Goal: Navigation & Orientation: Understand site structure

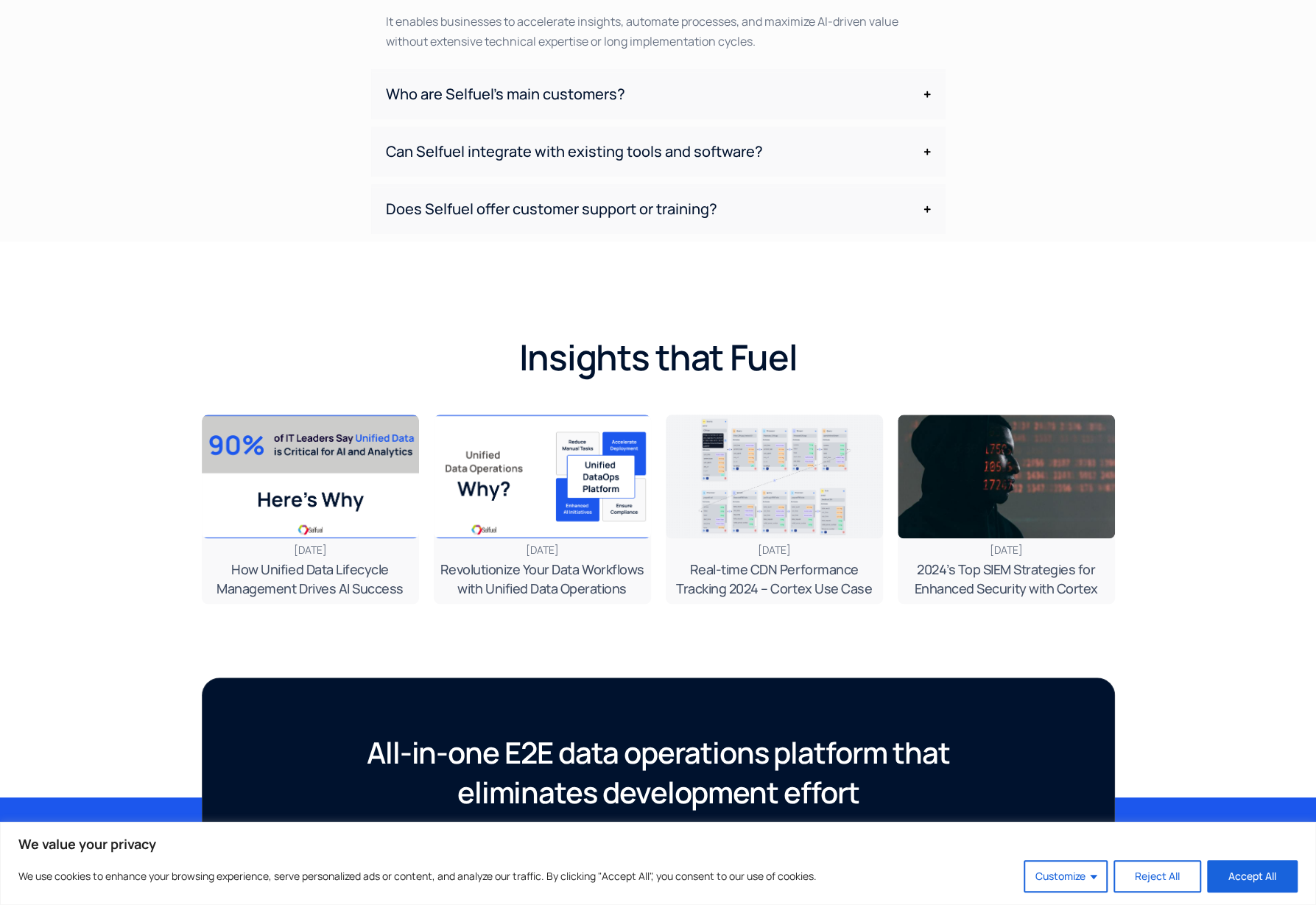
scroll to position [4366, 0]
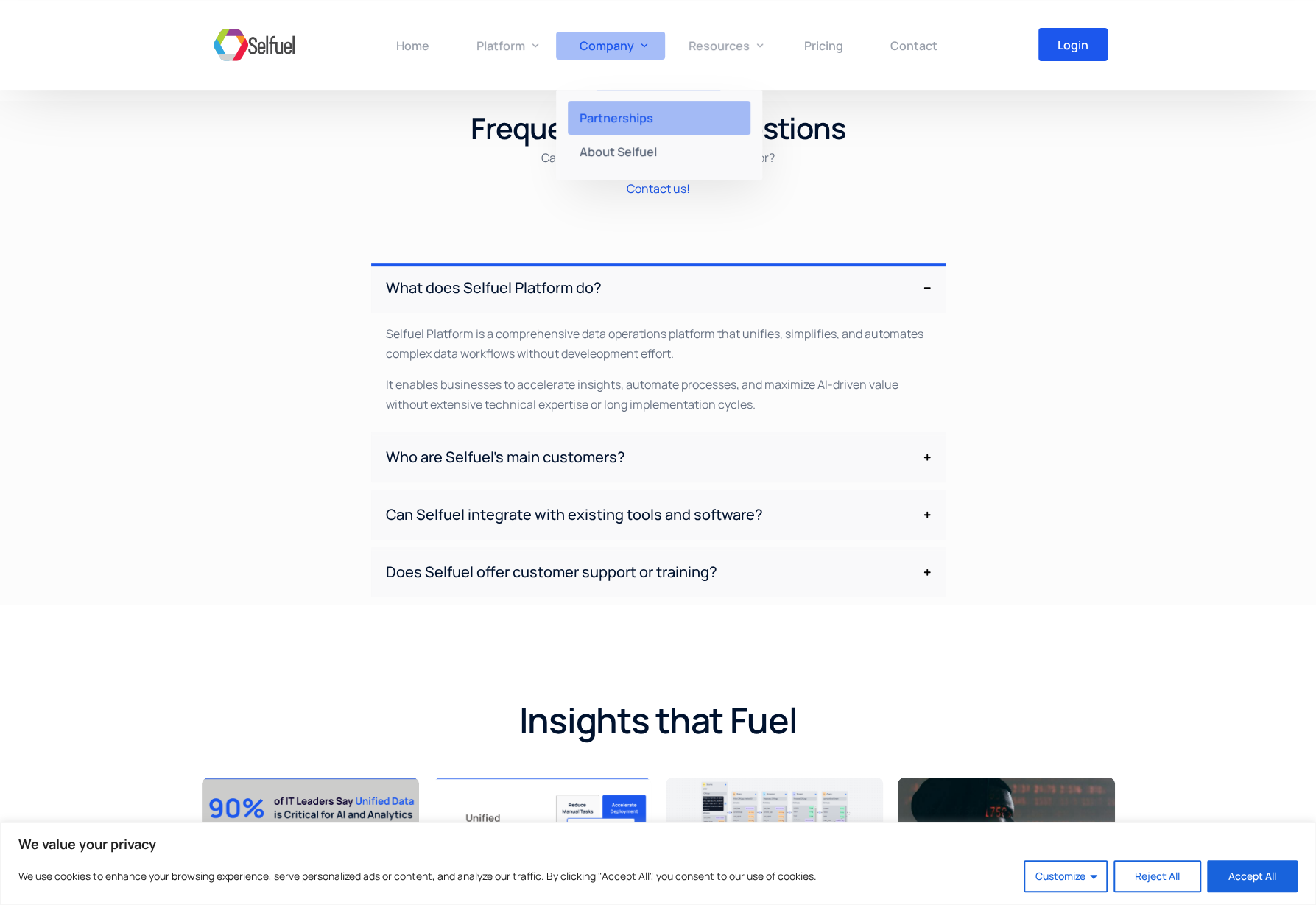
click at [614, 105] on link "Partnerships" at bounding box center [659, 117] width 206 height 34
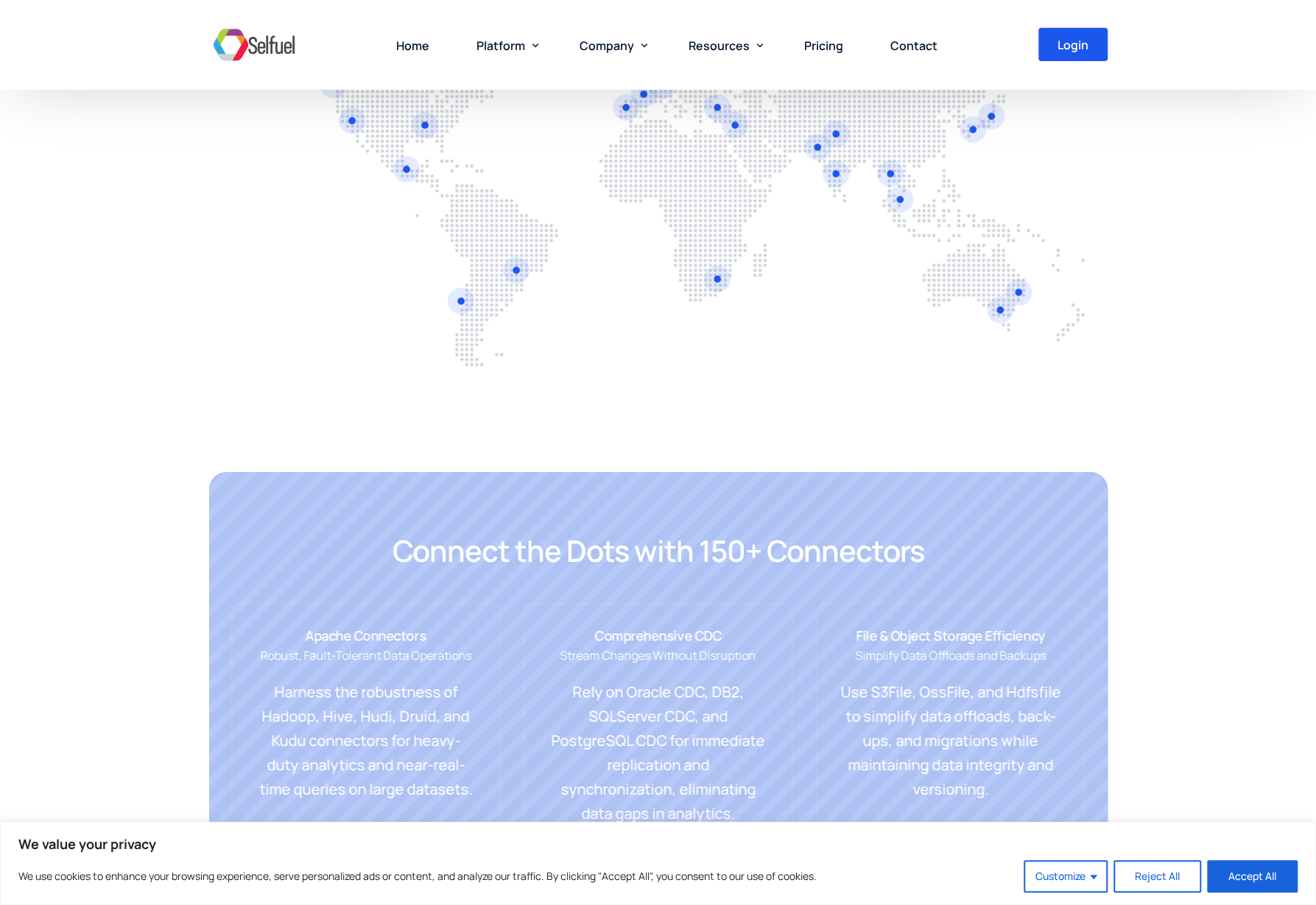
scroll to position [3409, 0]
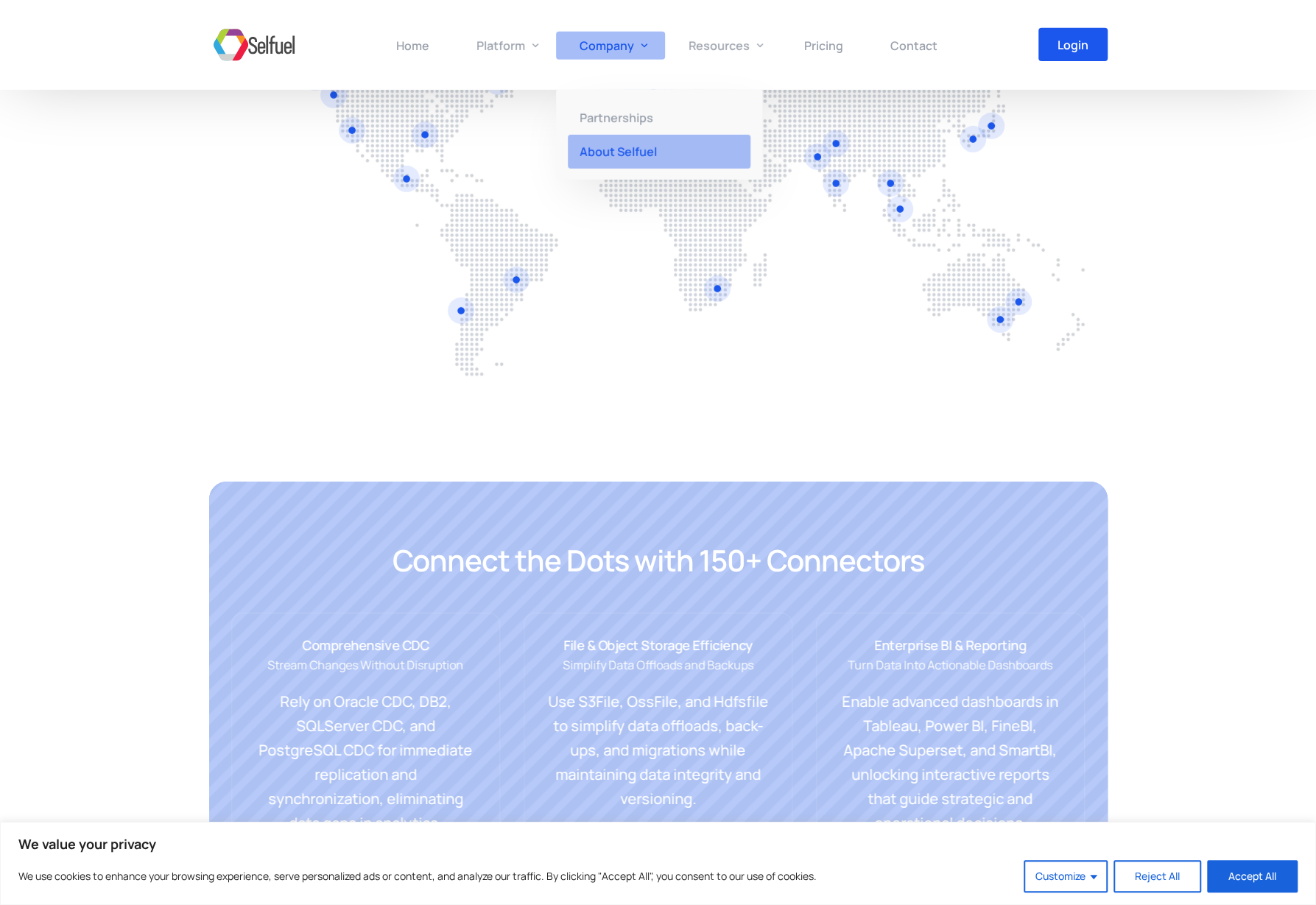
click at [619, 153] on span "About Selfuel" at bounding box center [618, 151] width 78 height 16
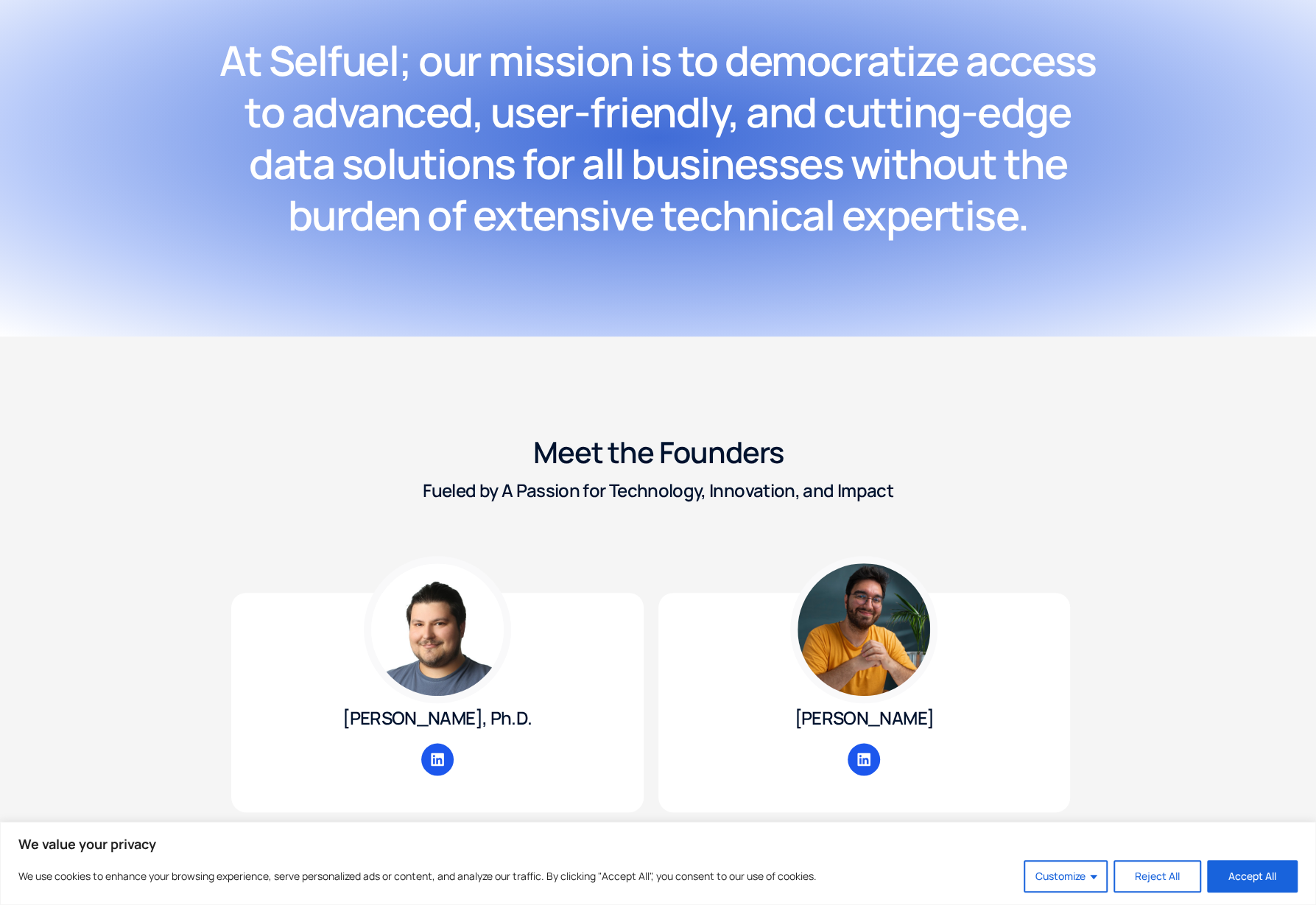
scroll to position [1841, 0]
